Goal: Information Seeking & Learning: Learn about a topic

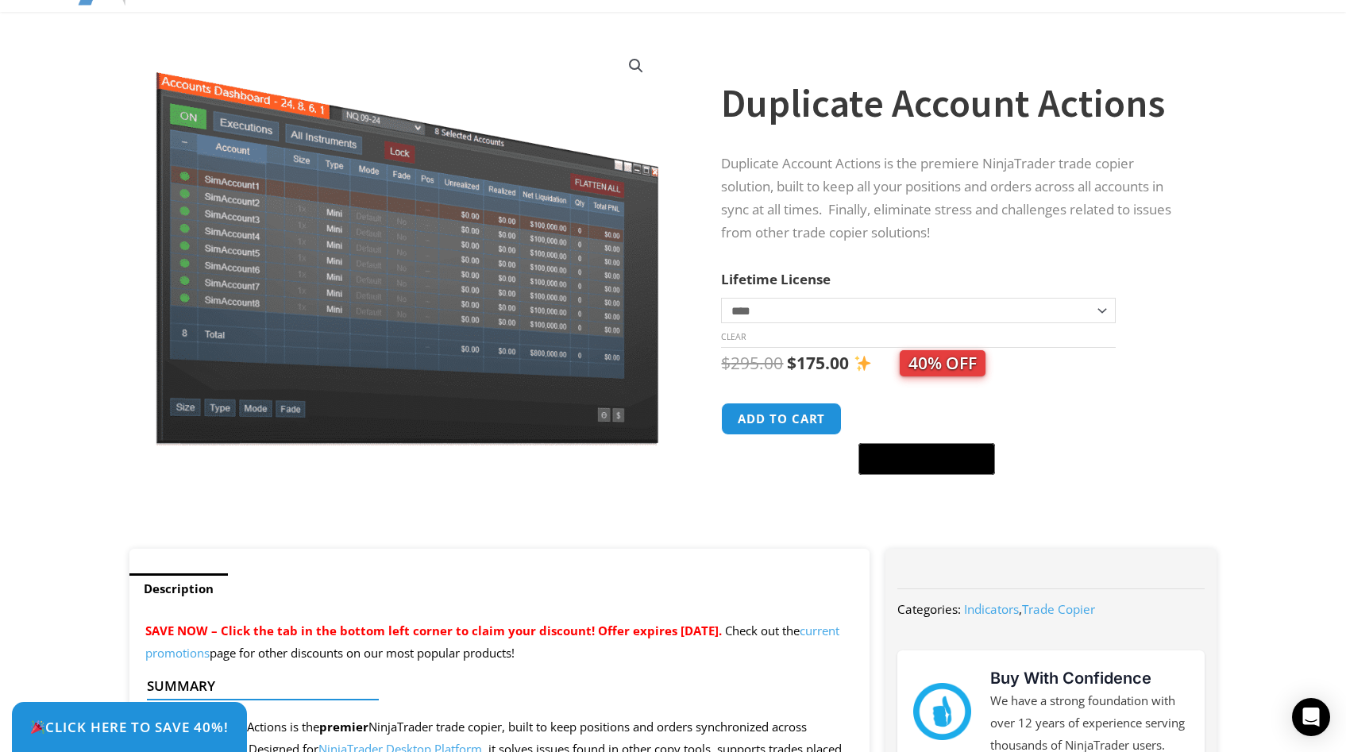
scroll to position [180, 0]
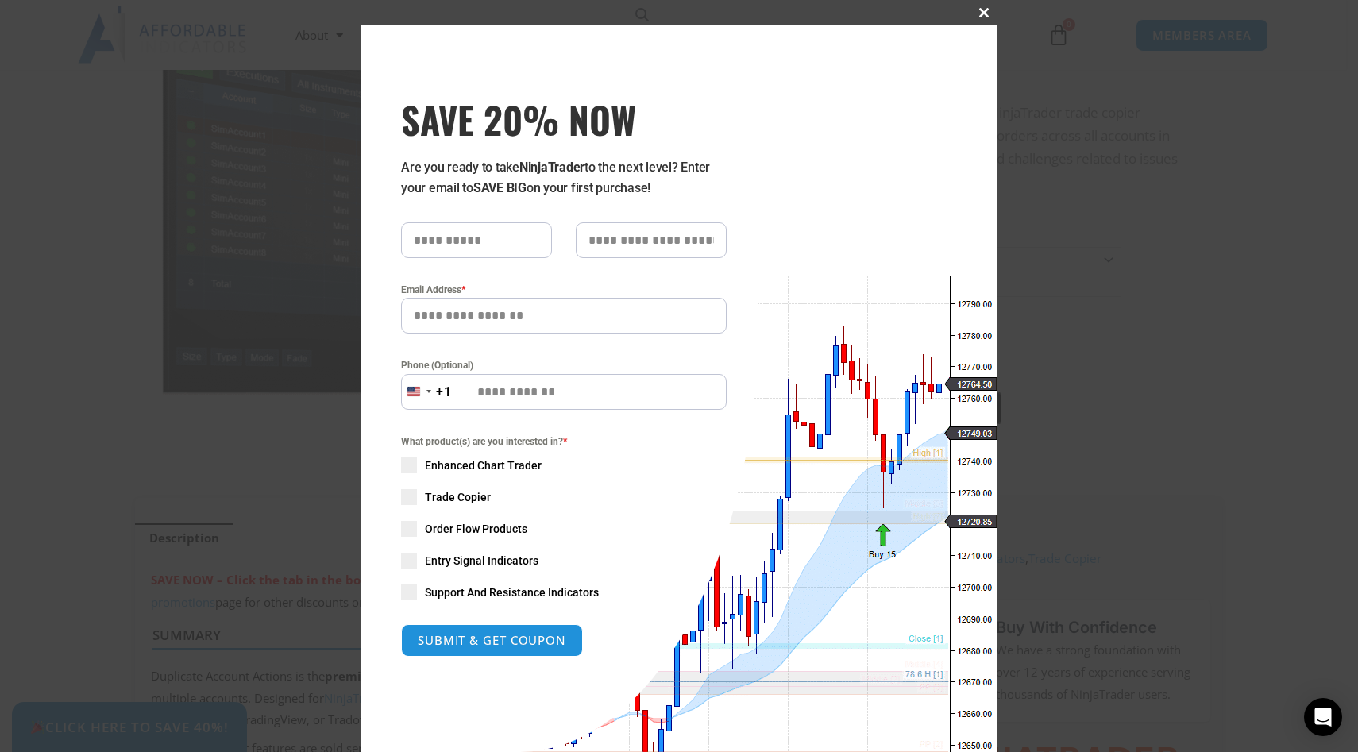
click at [975, 10] on span "SAVE 20% NOW popup" at bounding box center [983, 13] width 25 height 10
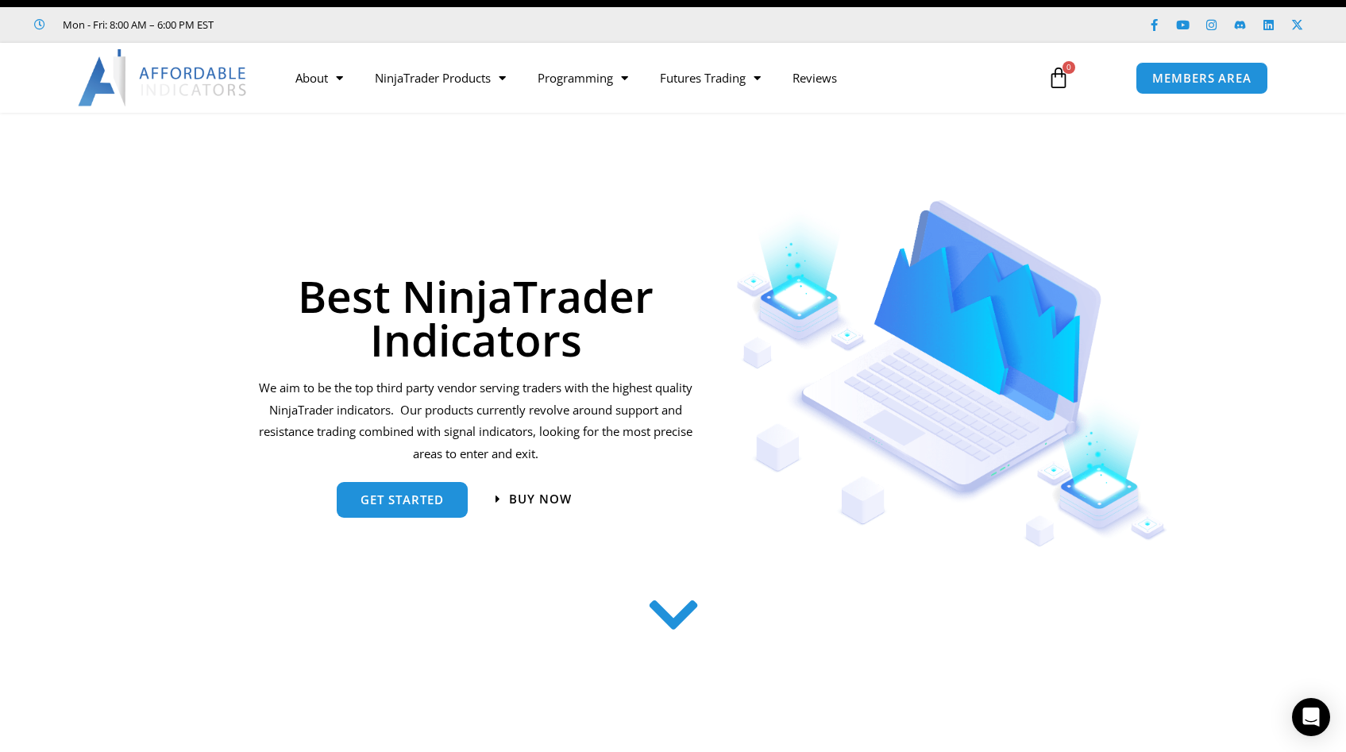
scroll to position [194, 0]
